Goal: Task Accomplishment & Management: Complete application form

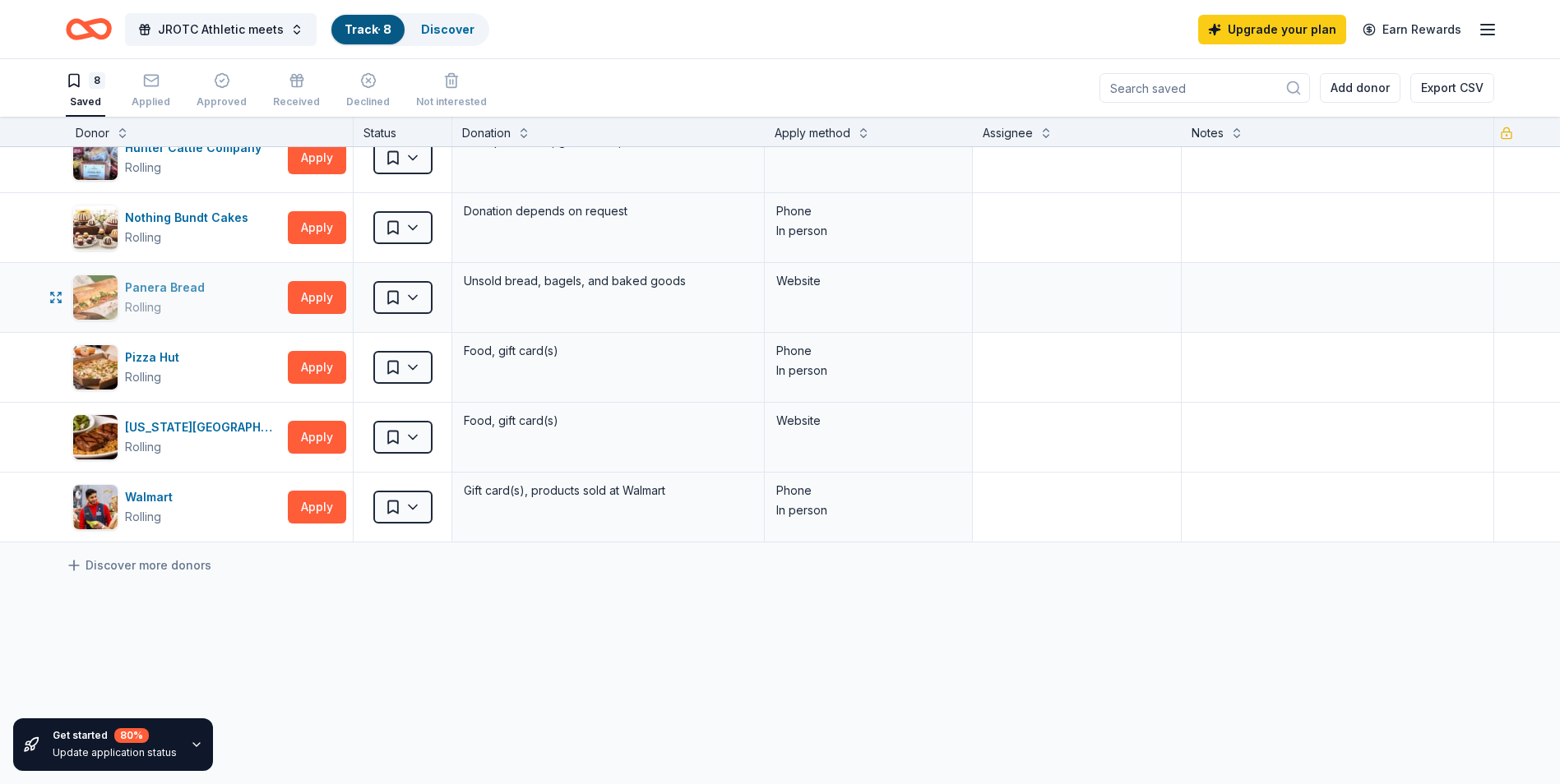
scroll to position [165, 0]
click at [305, 442] on button "Apply" at bounding box center [317, 436] width 59 height 33
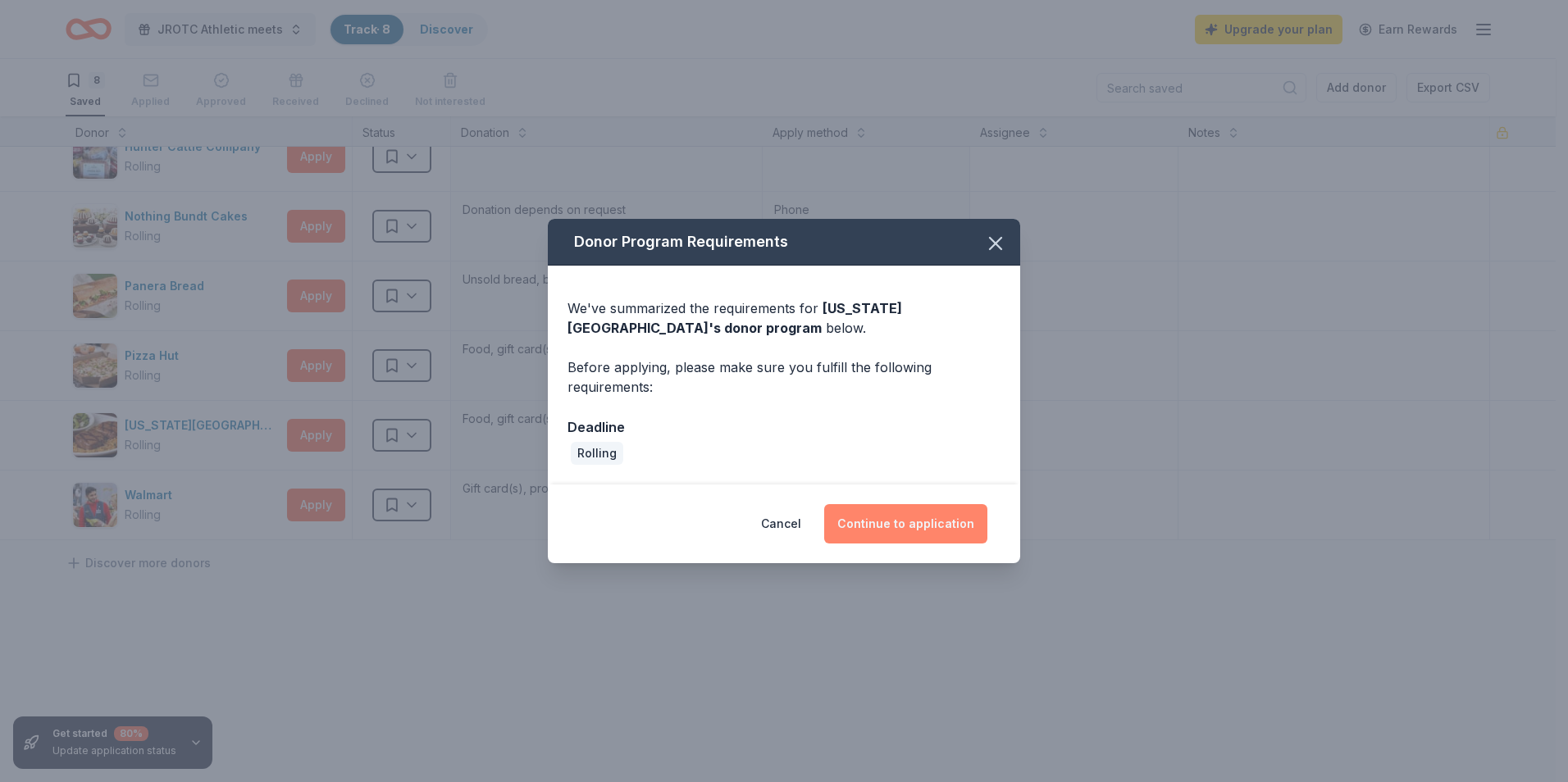
click at [927, 524] on button "Continue to application" at bounding box center [906, 524] width 163 height 40
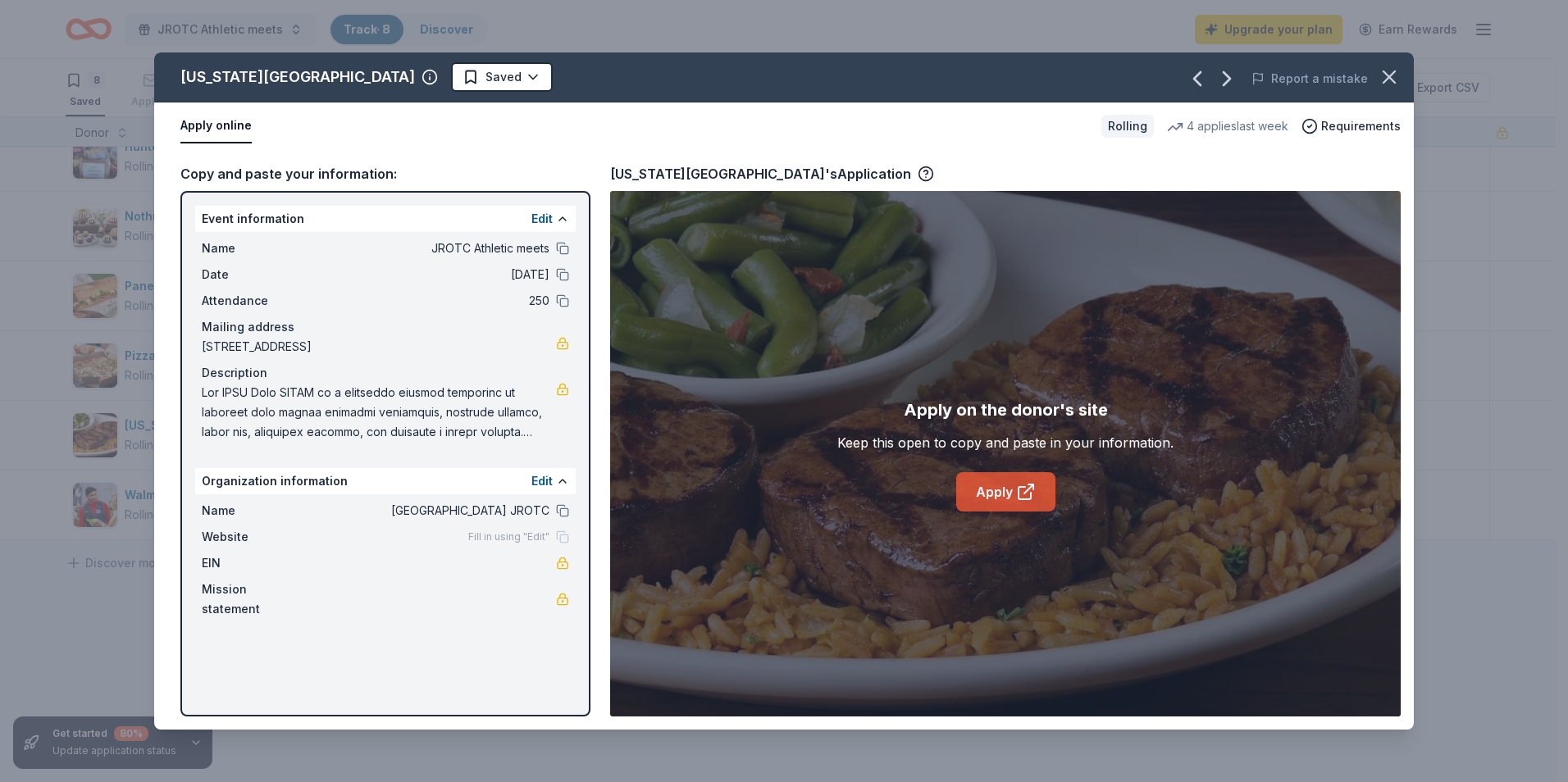
click at [1025, 487] on icon at bounding box center [1025, 492] width 12 height 12
click at [1392, 79] on icon "button" at bounding box center [1389, 77] width 11 height 11
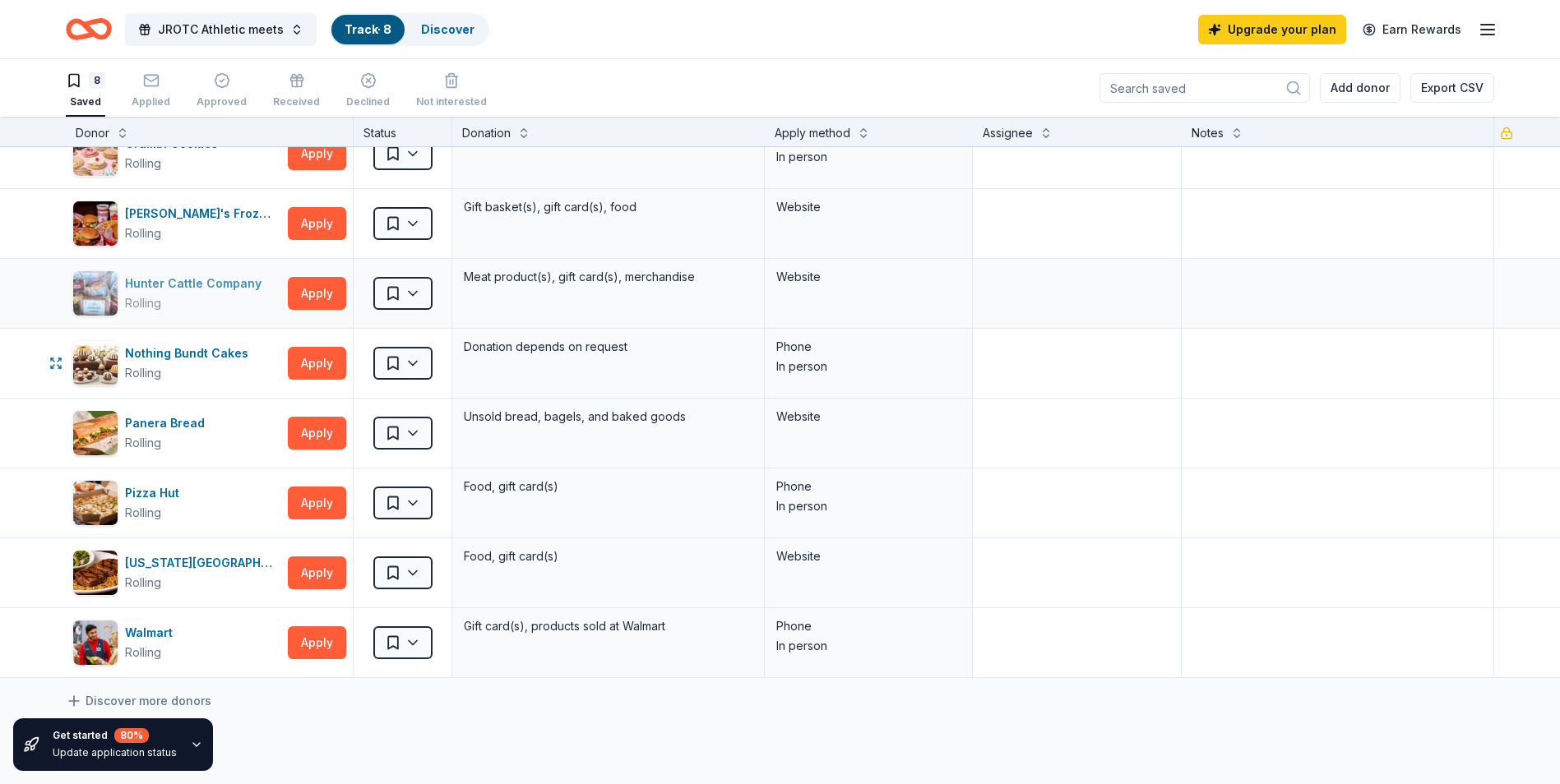
scroll to position [0, 0]
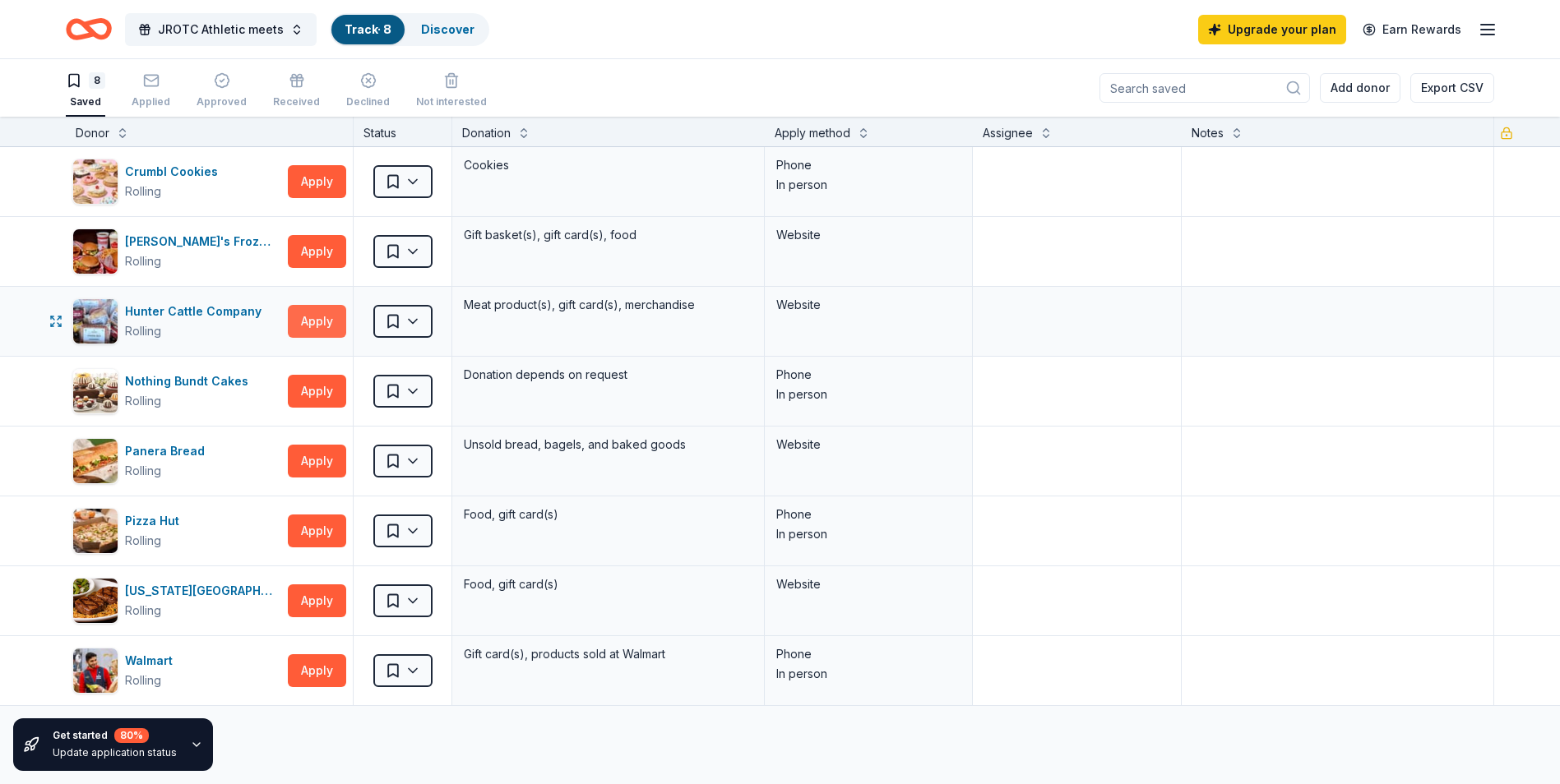
click at [333, 318] on button "Apply" at bounding box center [317, 321] width 59 height 33
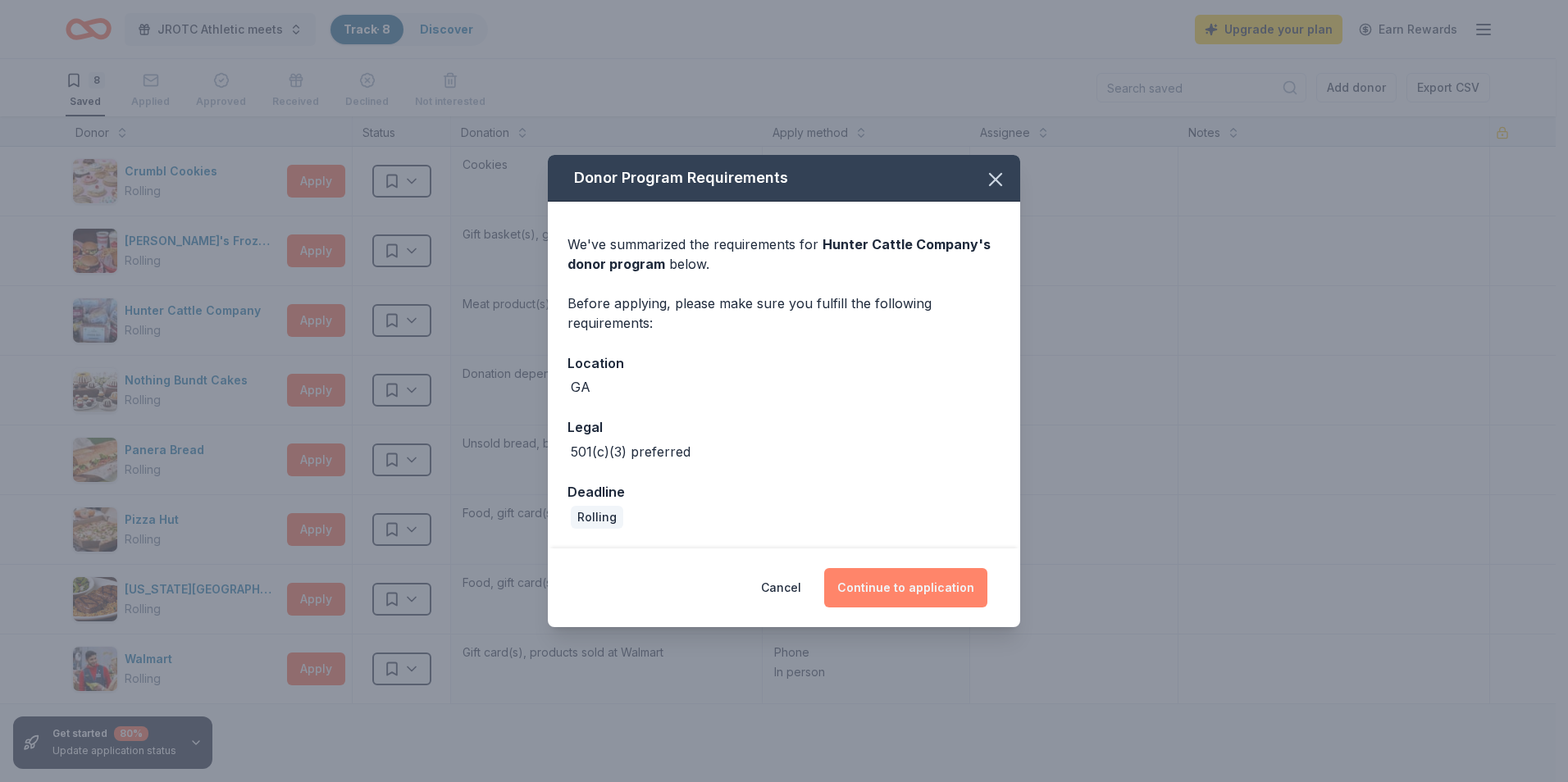
click at [894, 587] on button "Continue to application" at bounding box center [906, 588] width 163 height 40
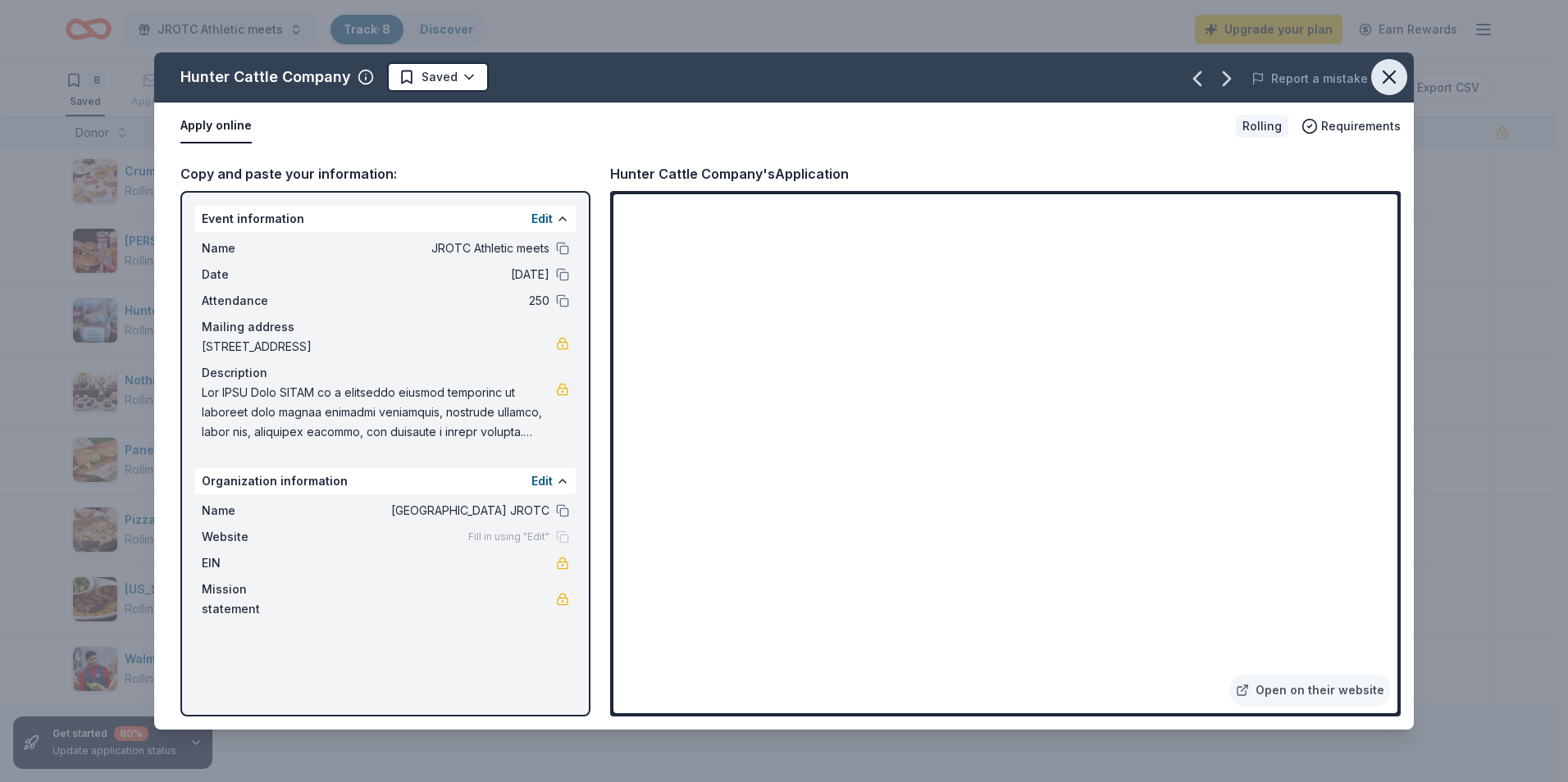
click at [1378, 77] on icon "button" at bounding box center [1389, 77] width 23 height 23
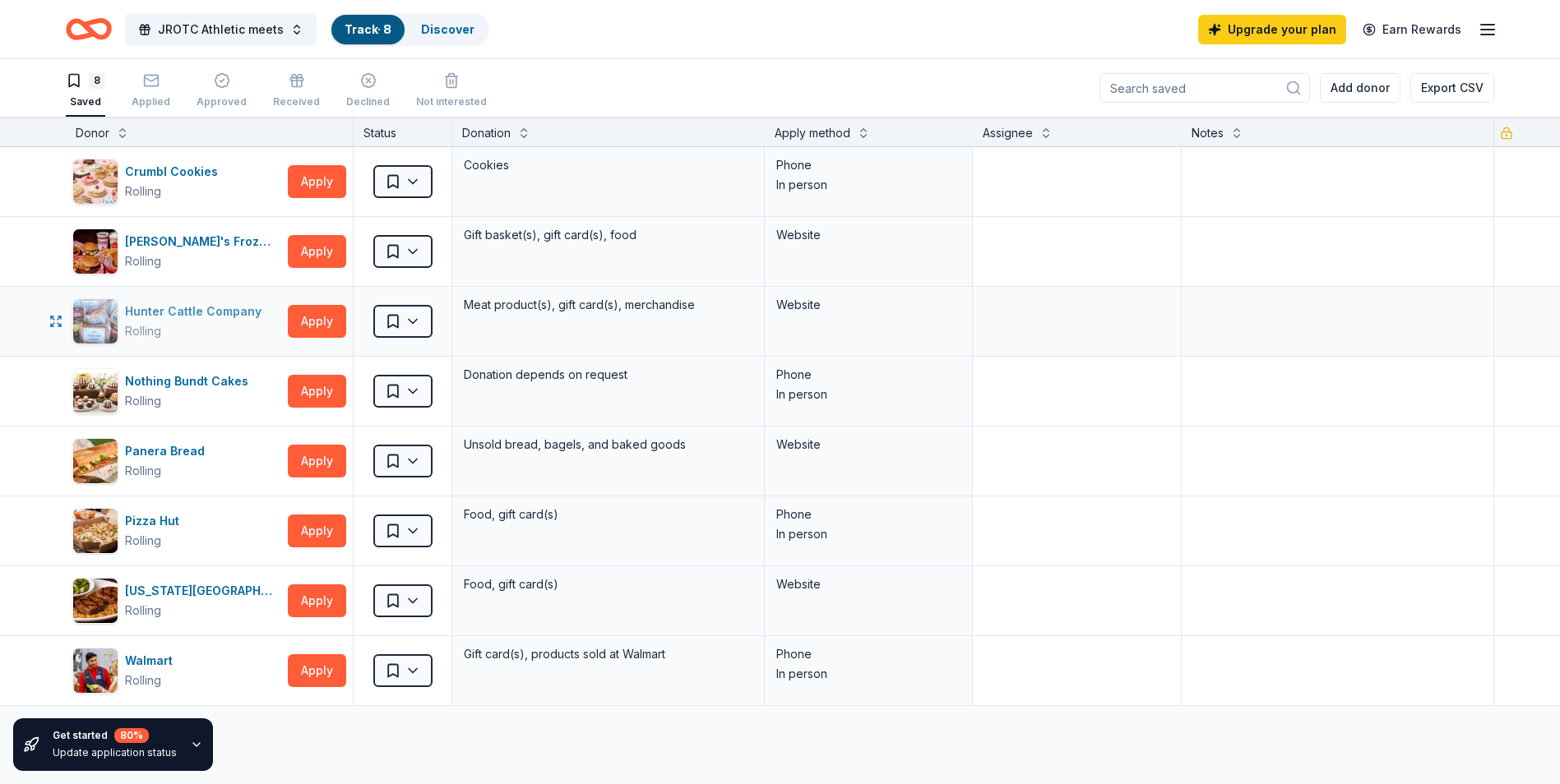
click at [137, 309] on div "Hunter Cattle Company" at bounding box center [196, 311] width 143 height 20
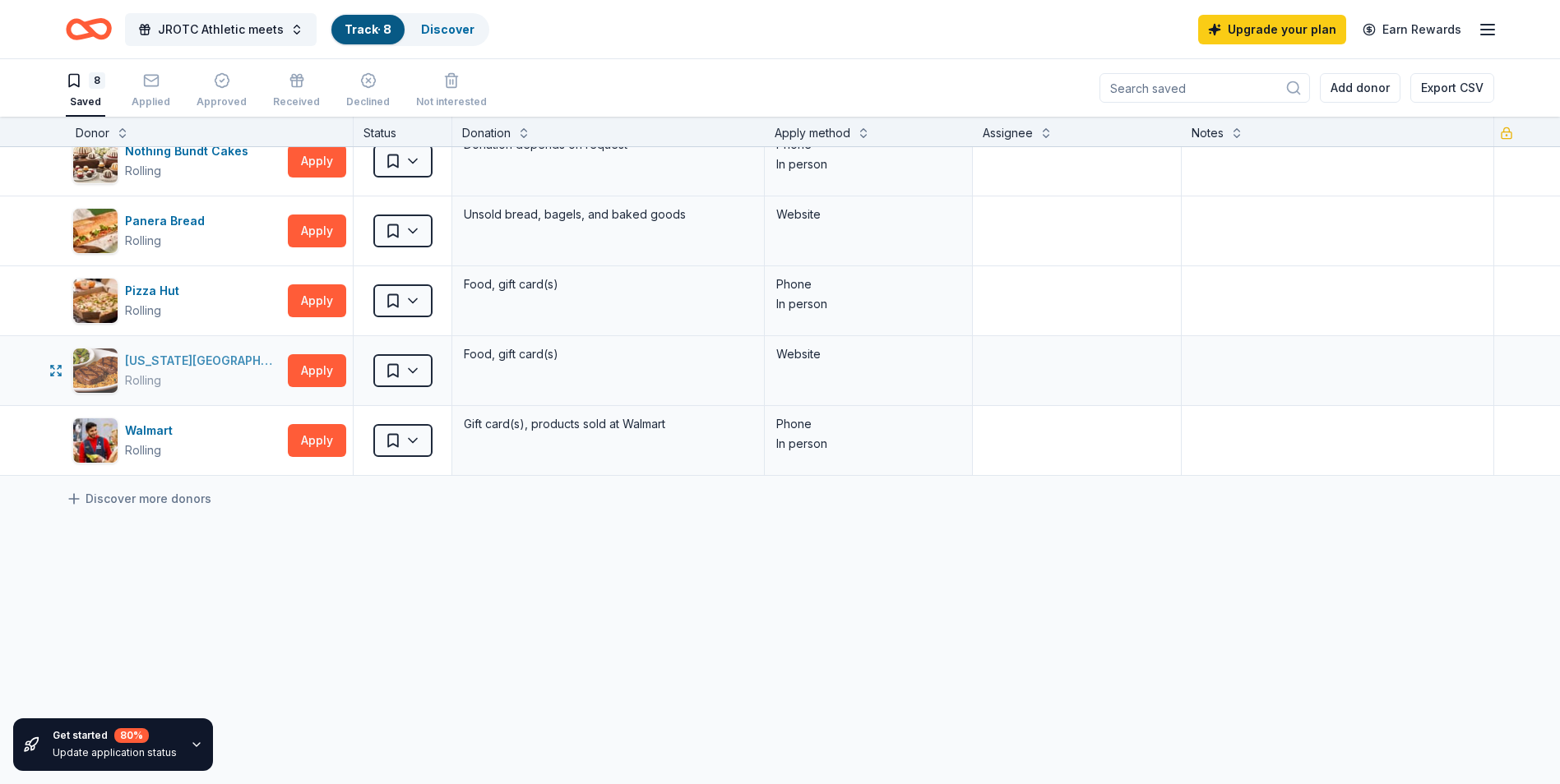
scroll to position [1, 0]
click at [134, 498] on link "Discover more donors" at bounding box center [139, 497] width 146 height 20
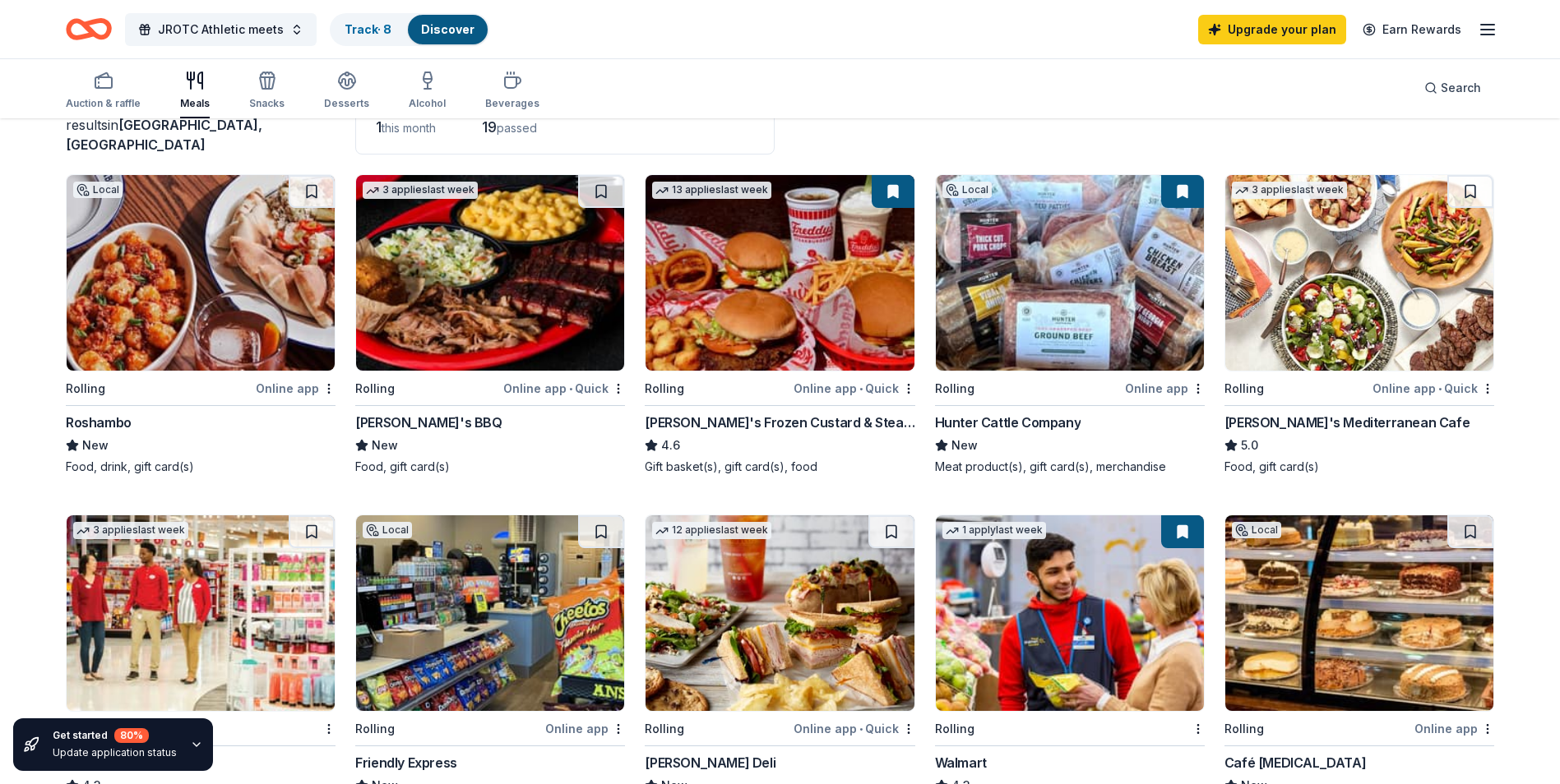
scroll to position [165, 0]
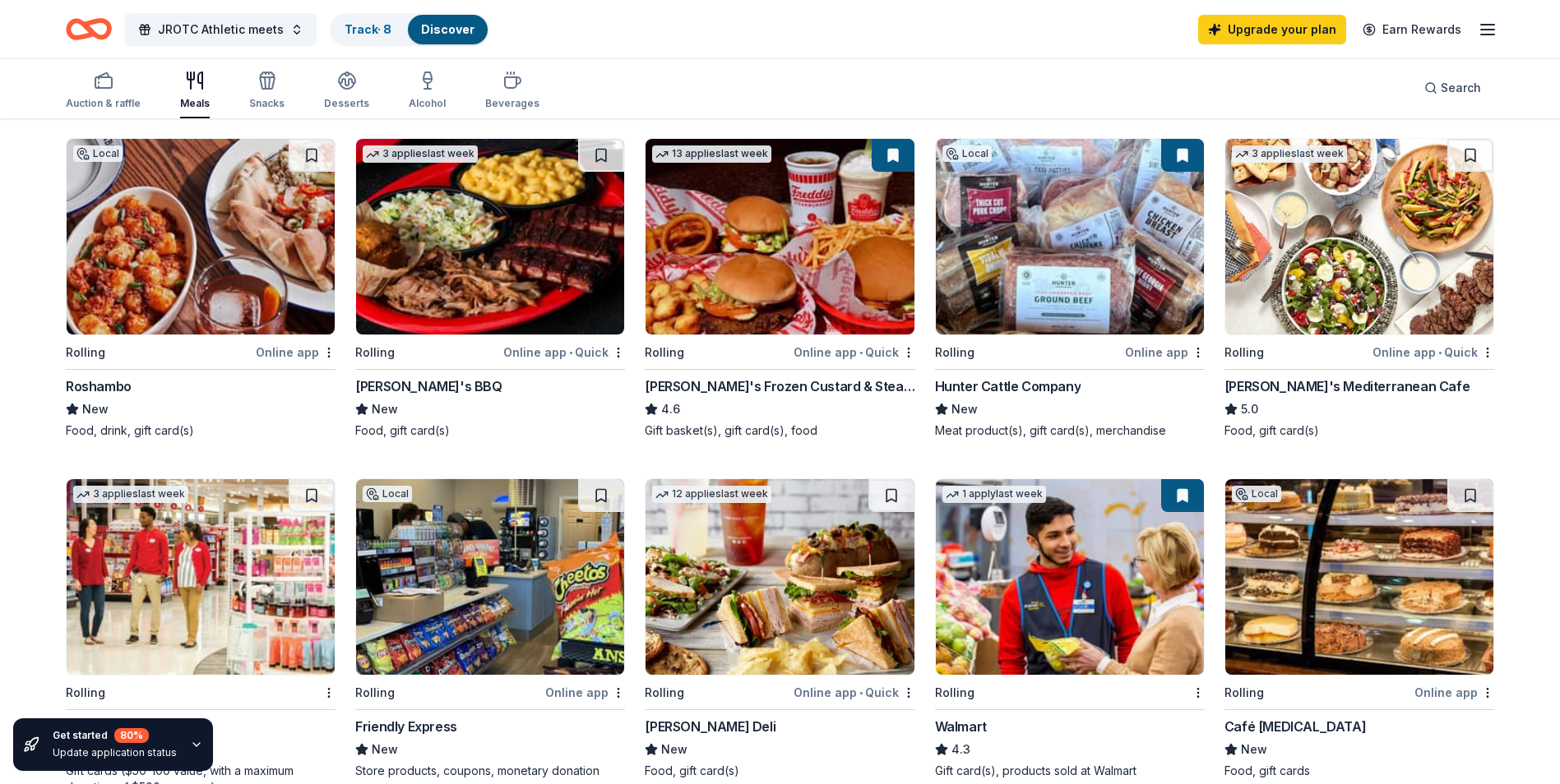
click at [501, 226] on img at bounding box center [489, 236] width 268 height 196
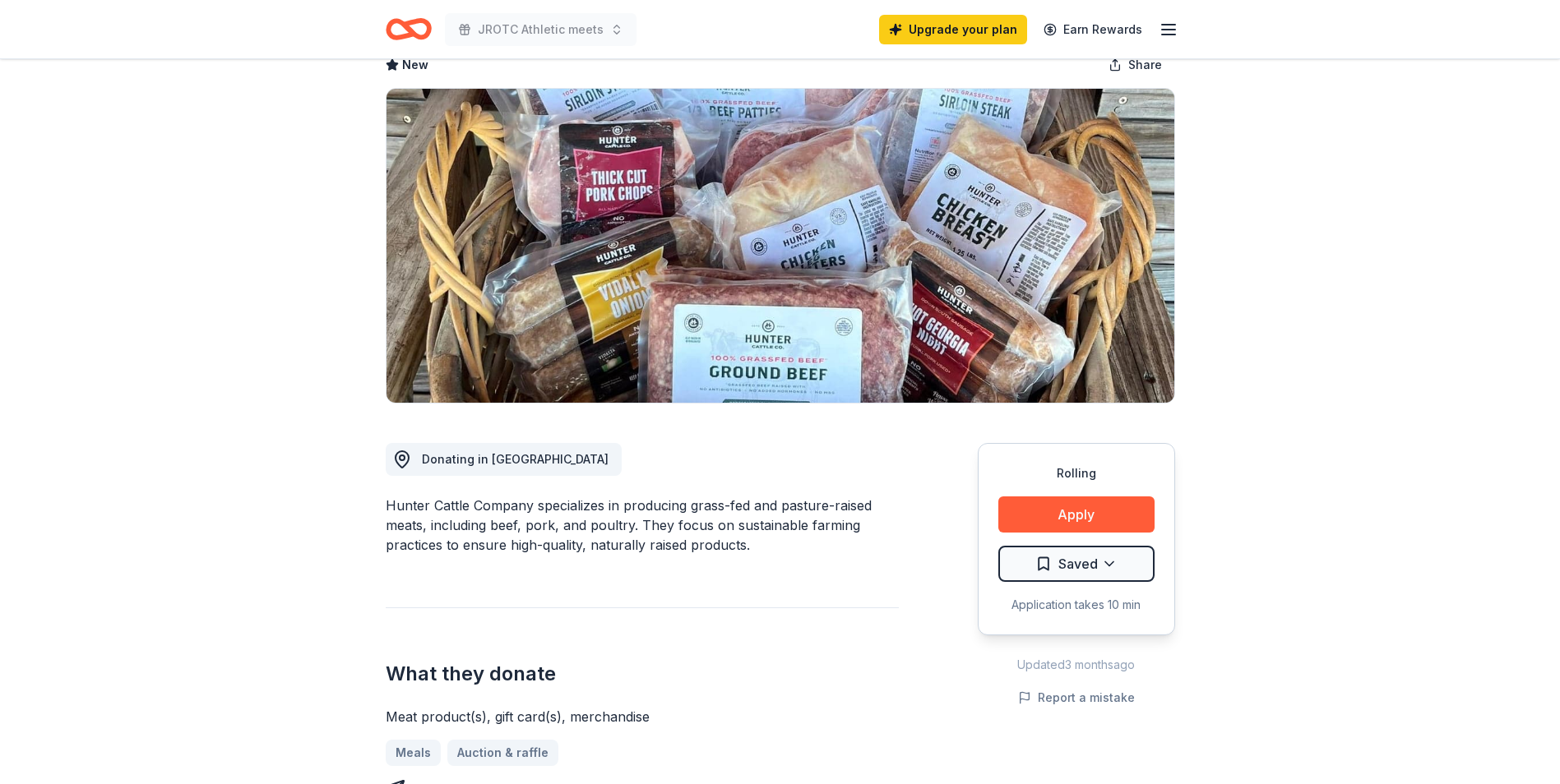
scroll to position [82, 0]
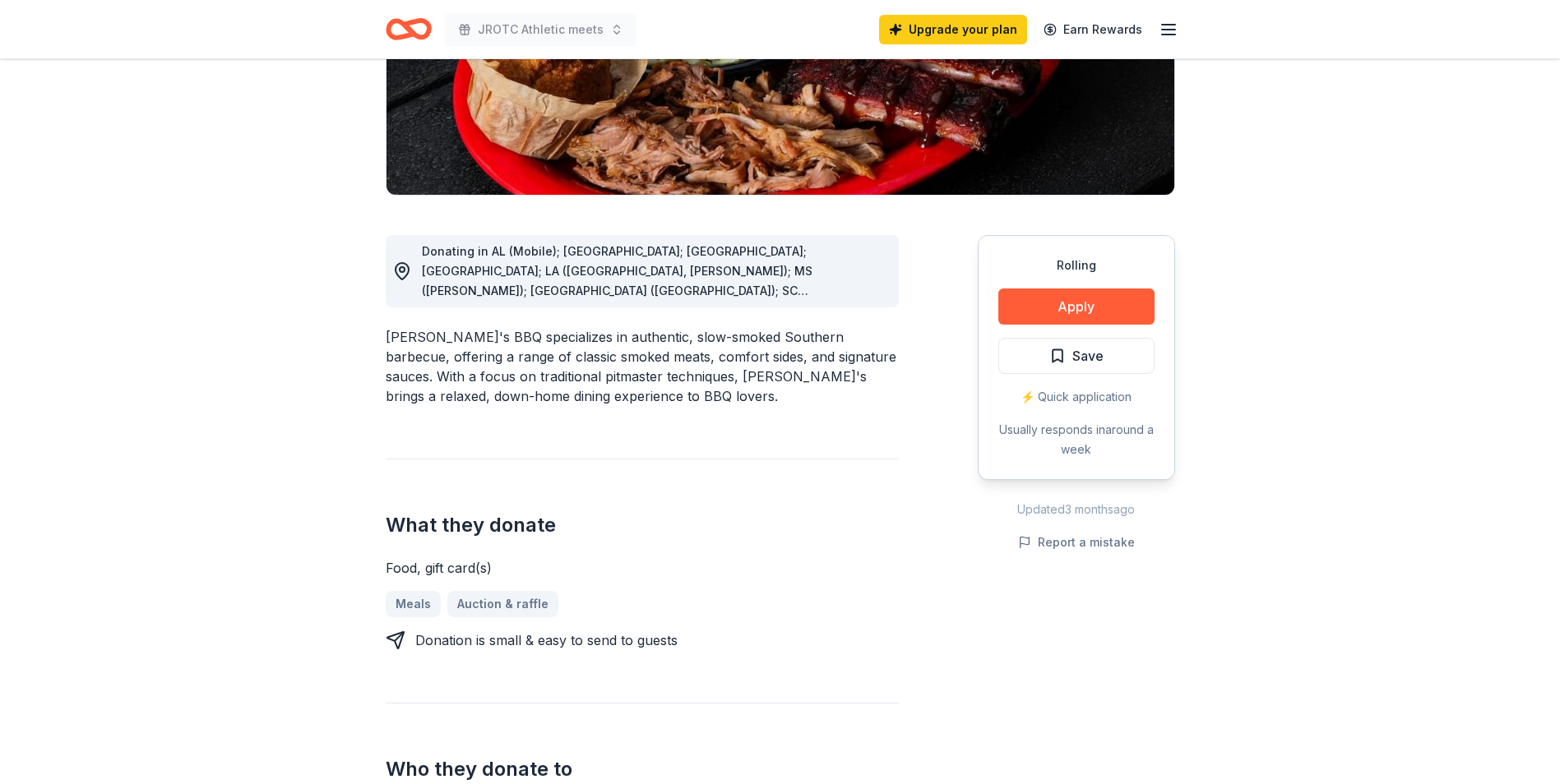
scroll to position [165, 0]
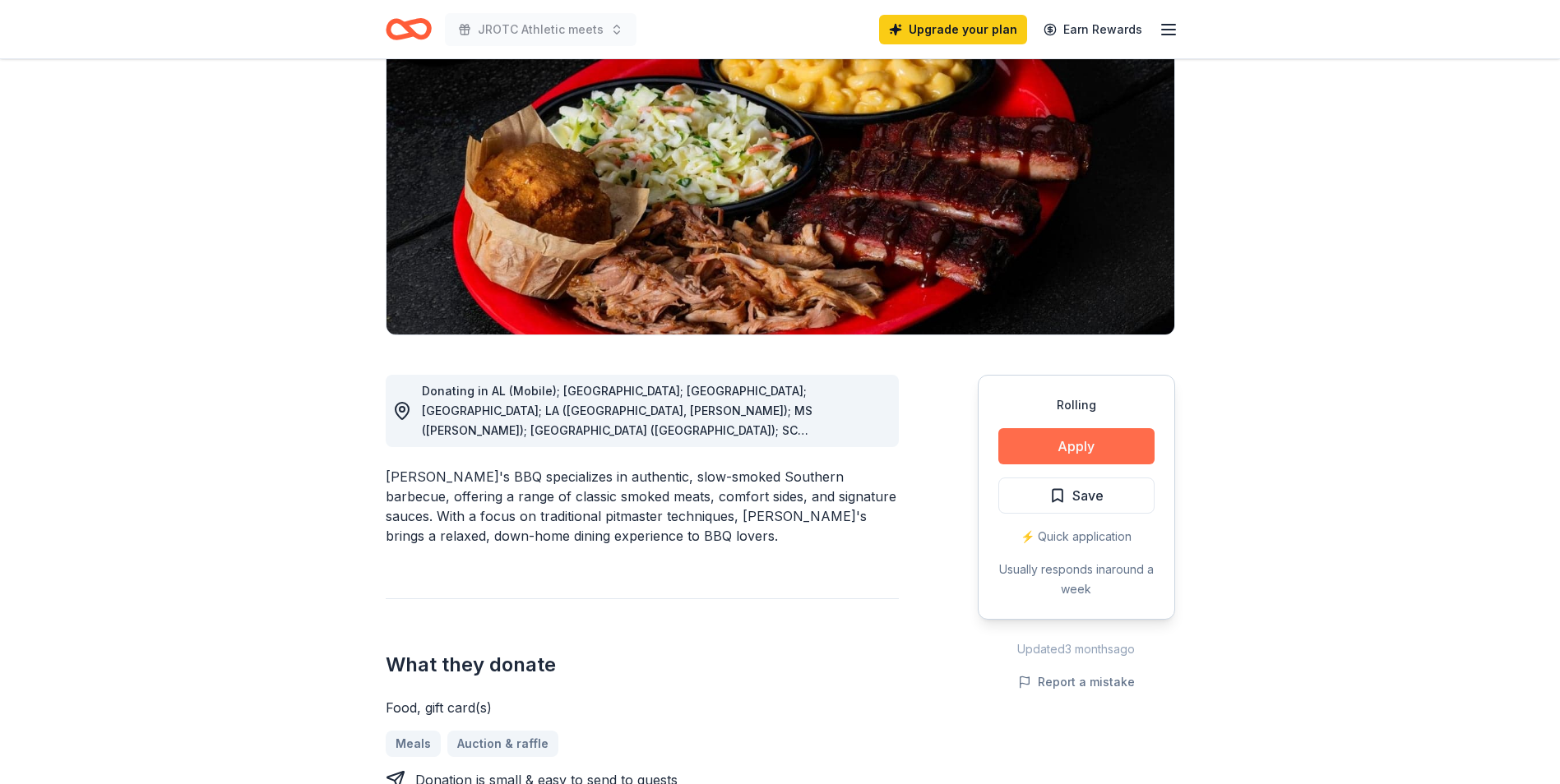
click at [1034, 452] on button "Apply" at bounding box center [1076, 446] width 156 height 36
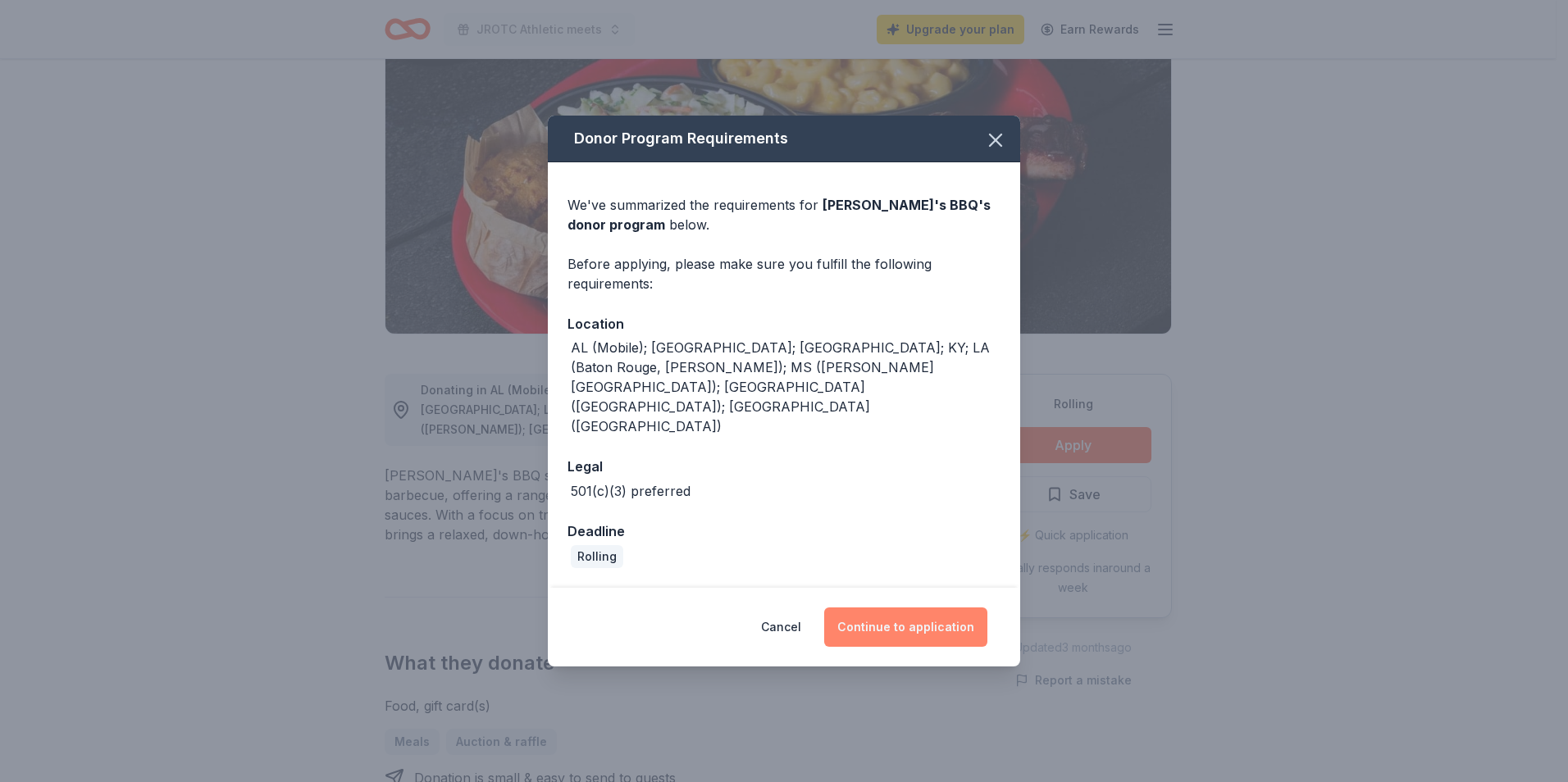
click at [942, 607] on button "Continue to application" at bounding box center [906, 627] width 163 height 40
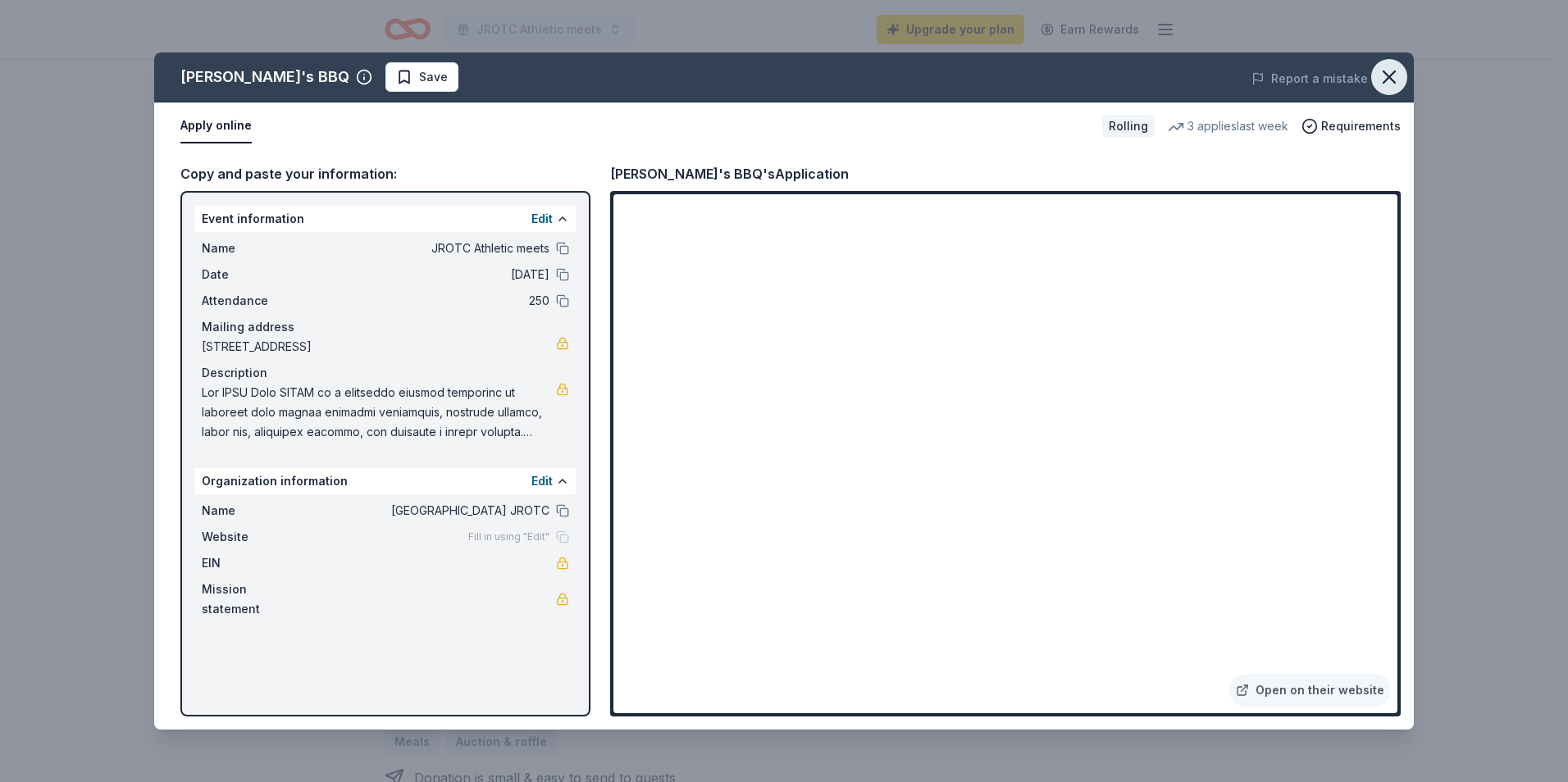
click at [1386, 74] on icon "button" at bounding box center [1389, 77] width 11 height 11
